Goal: Task Accomplishment & Management: Complete application form

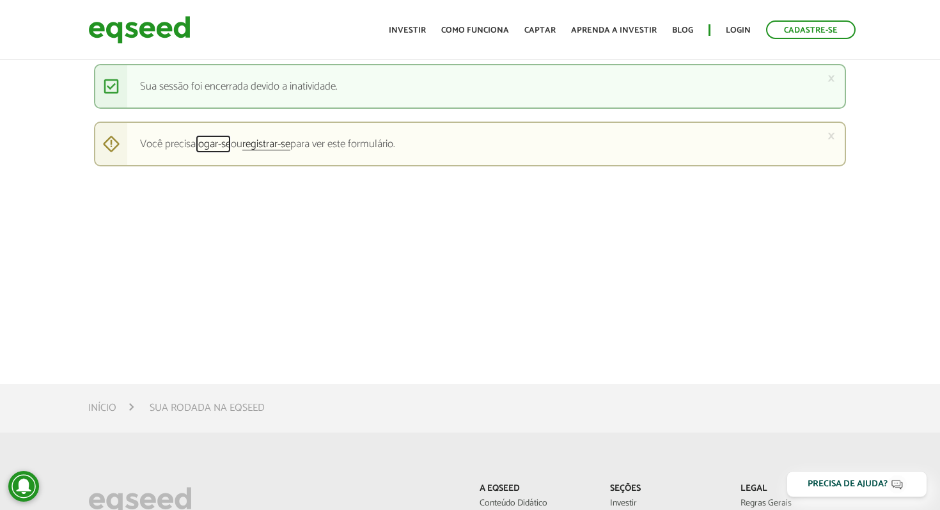
click at [221, 146] on link "logar-se" at bounding box center [213, 145] width 35 height 12
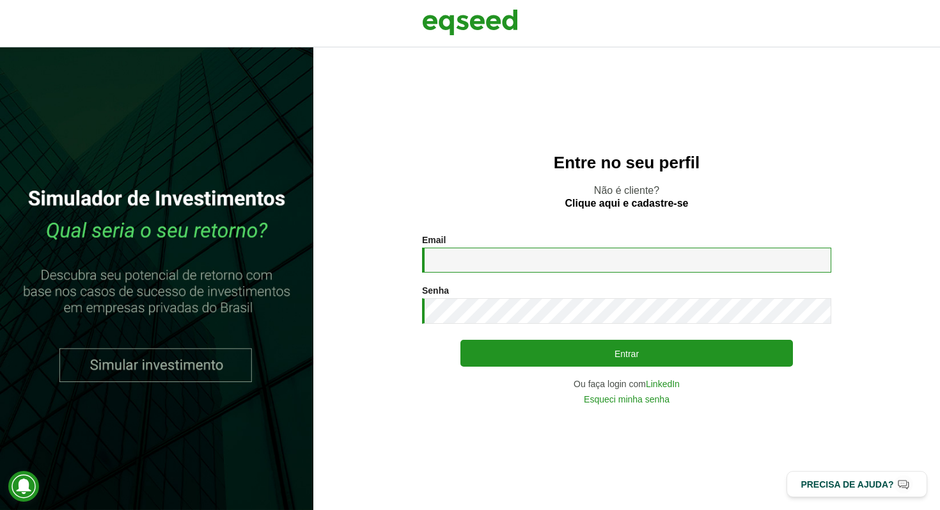
click at [486, 253] on input "Email *" at bounding box center [626, 259] width 409 height 25
type input "**********"
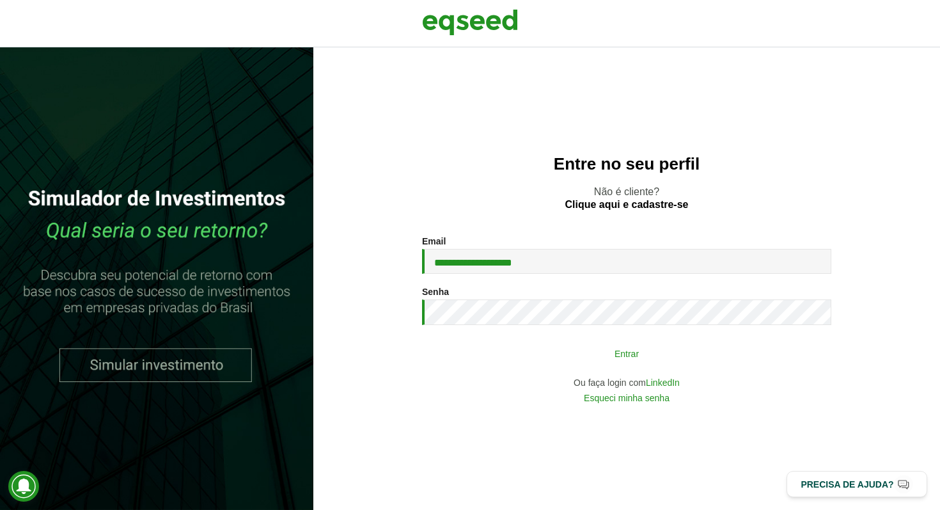
click at [582, 355] on button "Entrar" at bounding box center [626, 353] width 332 height 24
